Goal: Task Accomplishment & Management: Manage account settings

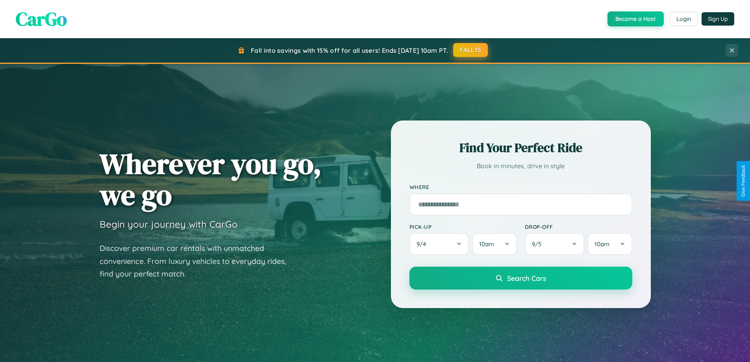
click at [471, 50] on button "FALL15" at bounding box center [470, 50] width 35 height 14
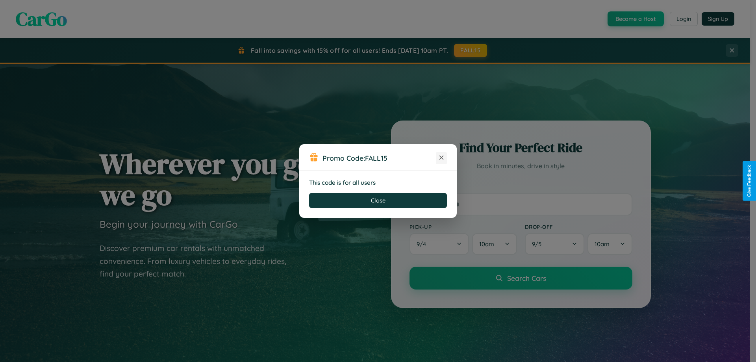
click at [441, 158] on icon at bounding box center [441, 157] width 8 height 8
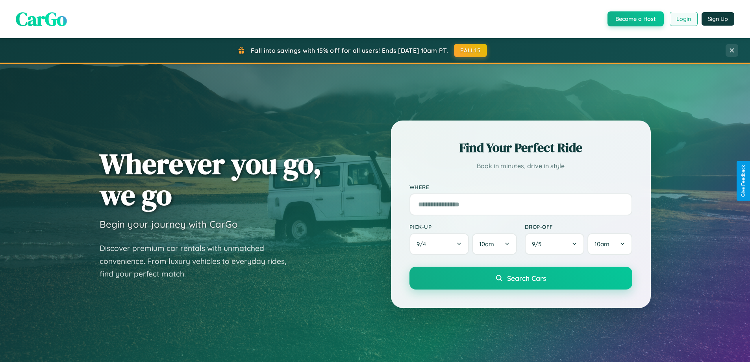
click at [683, 19] on button "Login" at bounding box center [683, 19] width 28 height 14
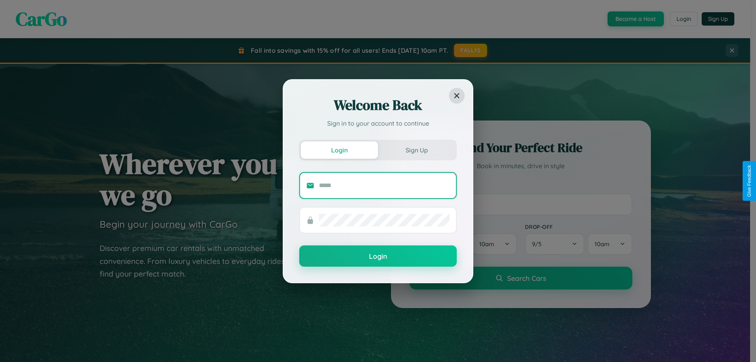
click at [384, 185] on input "text" at bounding box center [384, 185] width 131 height 13
type input "**********"
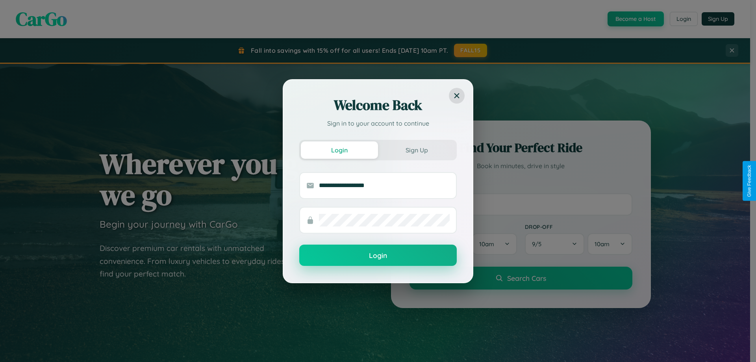
click at [378, 255] on button "Login" at bounding box center [377, 254] width 157 height 21
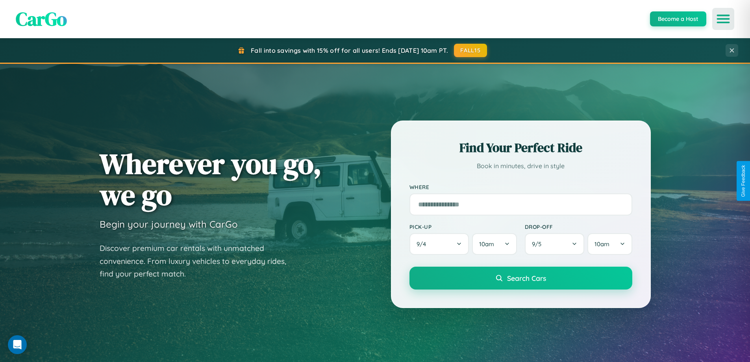
click at [723, 19] on icon "Open menu" at bounding box center [722, 18] width 11 height 7
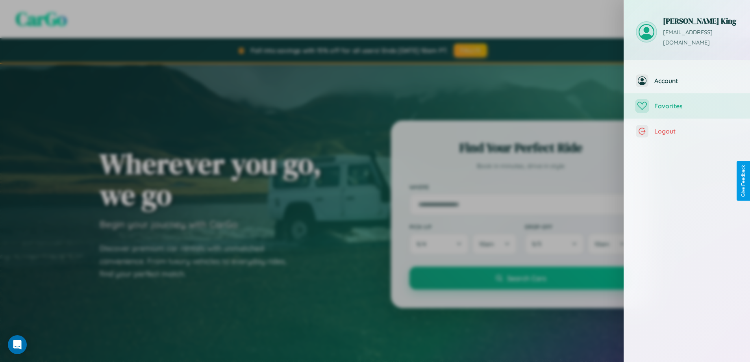
click at [687, 102] on span "Favorites" at bounding box center [696, 106] width 84 height 8
